Goal: Information Seeking & Learning: Learn about a topic

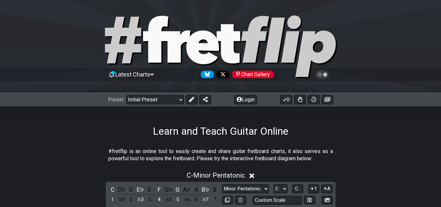
click at [149, 92] on div "Preset Welcome to #fretflip! Initial Preset Custom Preset Minor Pentatonic Majo…" at bounding box center [220, 99] width 441 height 14
click at [147, 99] on select "Welcome to #fretflip! Initial Preset Custom Preset Minor Pentatonic Major Penta…" at bounding box center [154, 99] width 57 height 9
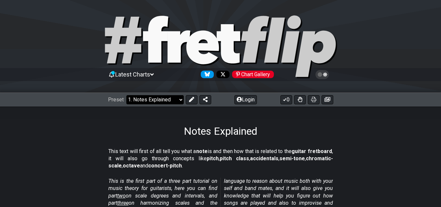
click at [163, 96] on select "Welcome to #fretflip! Initial Preset Custom Preset Minor Pentatonic Major Penta…" at bounding box center [154, 99] width 57 height 9
click at [166, 95] on select "Welcome to #fretflip! Initial Preset Custom Preset Minor Pentatonic Major Penta…" at bounding box center [154, 99] width 57 height 9
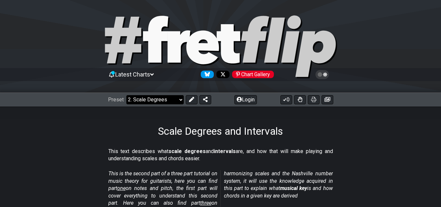
click at [157, 101] on select "Welcome to #fretflip! Initial Preset Custom Preset Minor Pentatonic Major Penta…" at bounding box center [154, 99] width 57 height 9
